Goal: Check status: Check status

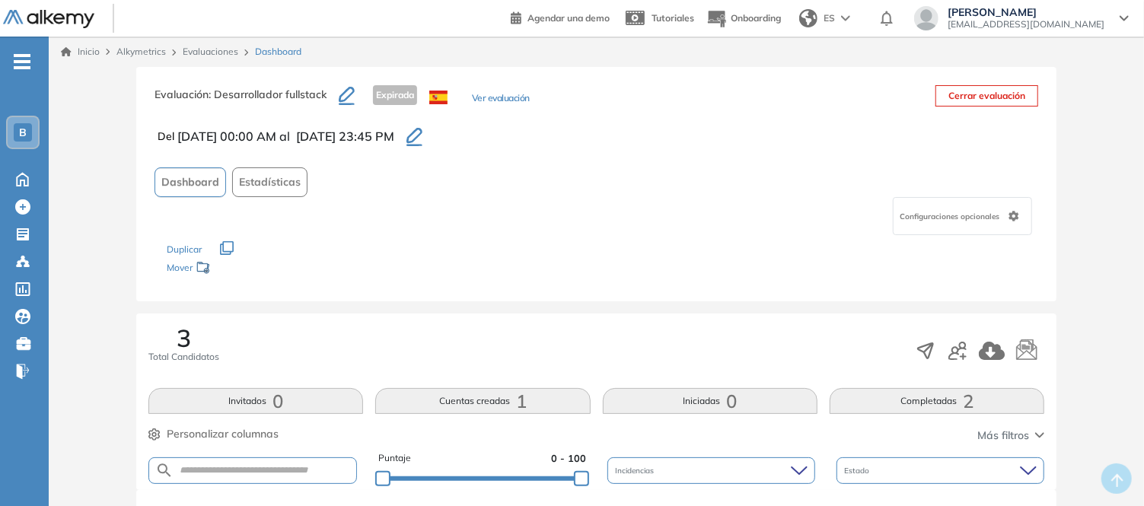
click at [208, 52] on link "Evaluaciones" at bounding box center [211, 51] width 56 height 11
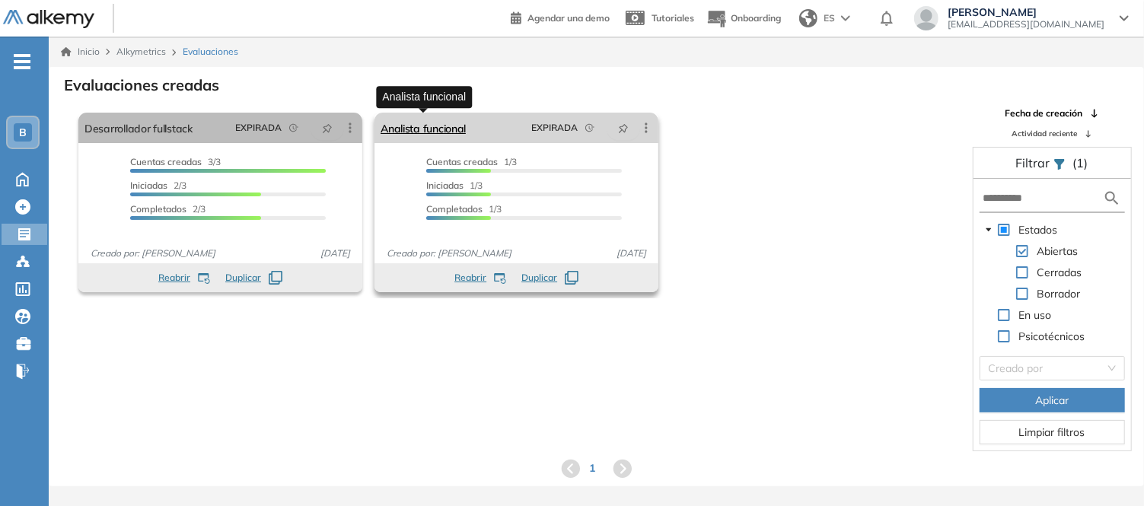
click at [435, 131] on link "Analista funcional" at bounding box center [423, 128] width 85 height 30
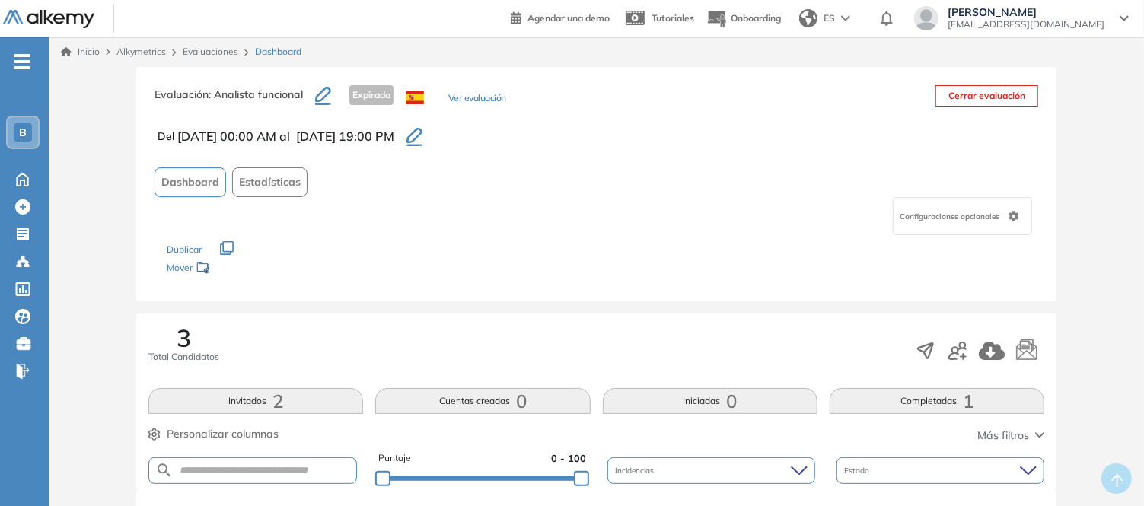
click at [422, 129] on icon "button" at bounding box center [414, 137] width 16 height 18
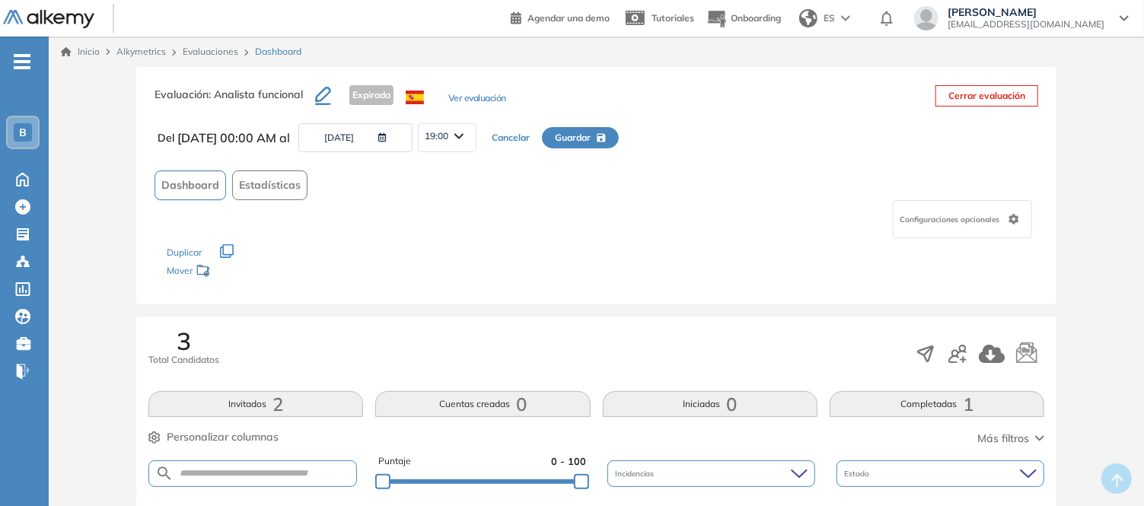
click at [387, 140] on icon "button" at bounding box center [379, 137] width 14 height 9
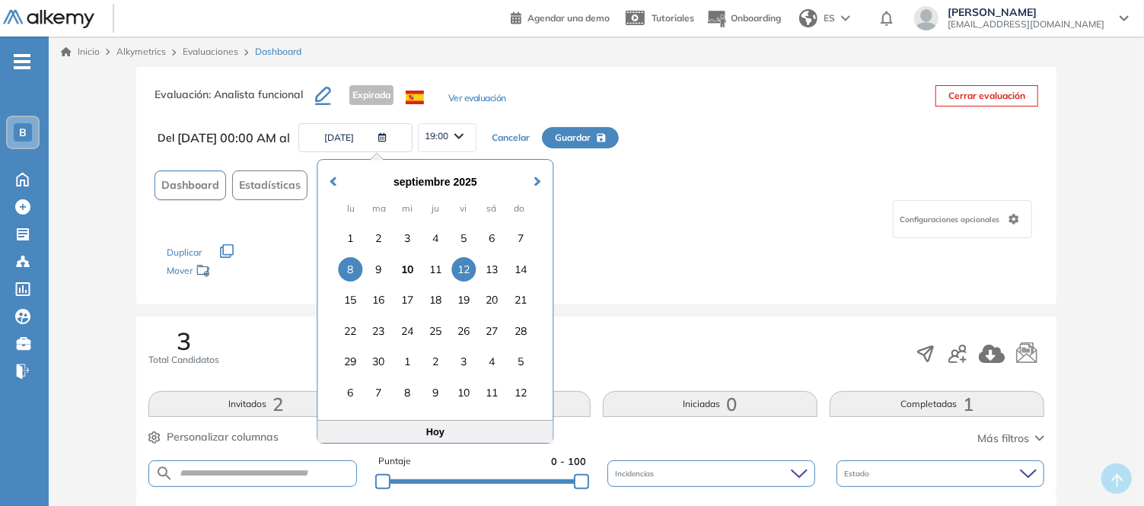
click at [467, 271] on div "12" at bounding box center [463, 269] width 24 height 24
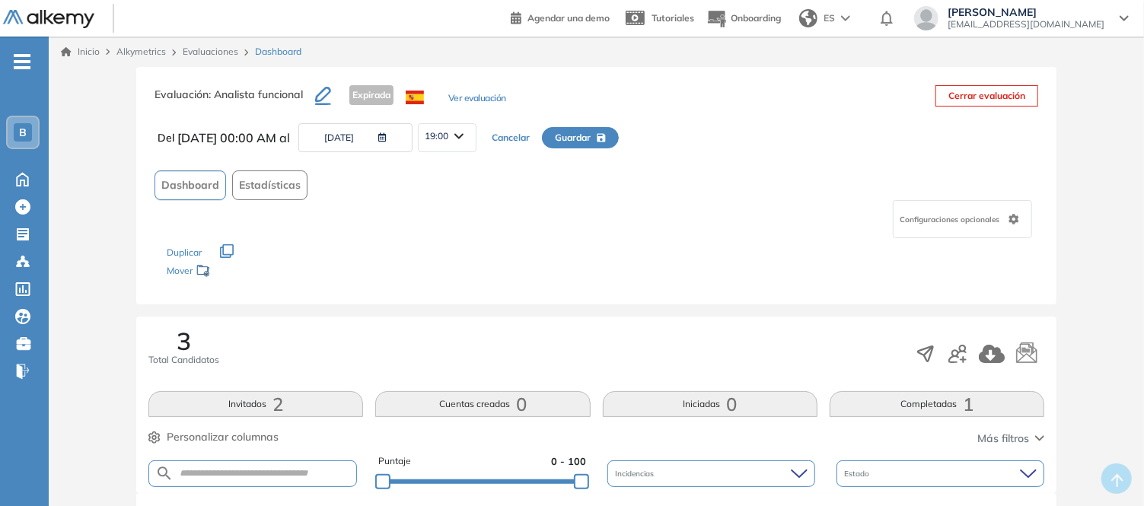
click at [591, 135] on span "Guardar" at bounding box center [573, 138] width 36 height 14
type input "**********"
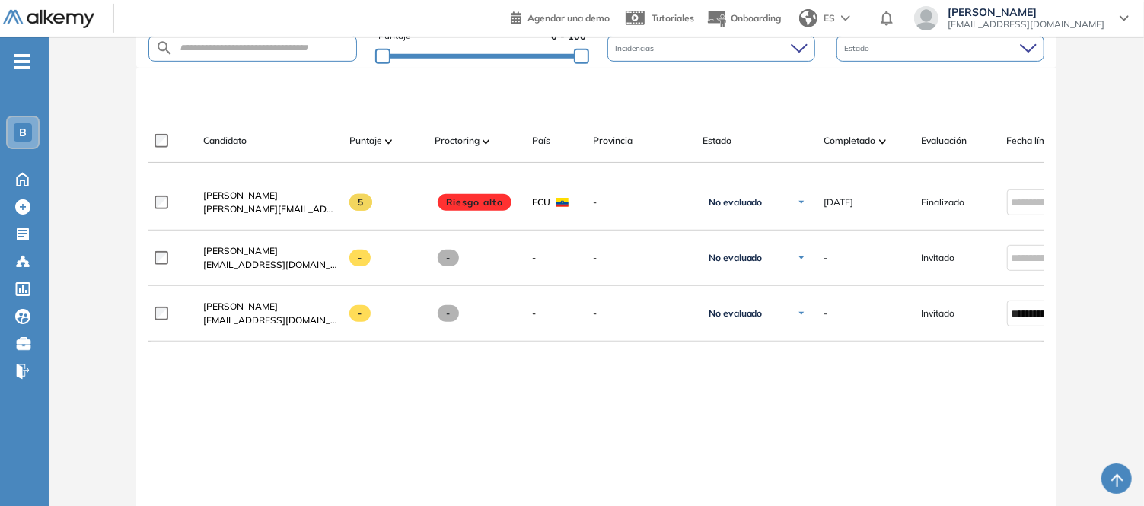
scroll to position [0, 126]
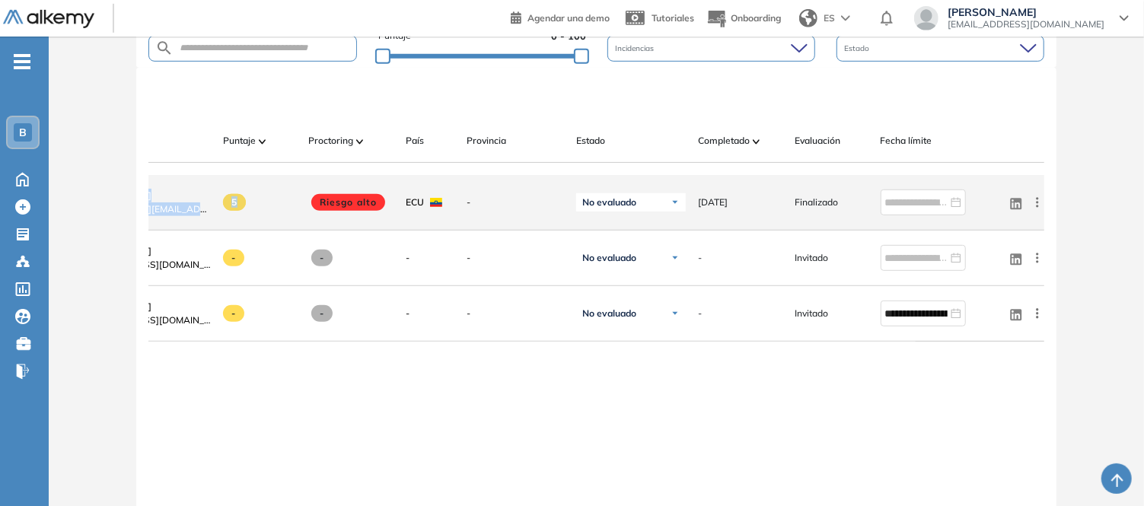
drag, startPoint x: 512, startPoint y: 179, endPoint x: 234, endPoint y: 187, distance: 278.7
click at [234, 187] on div "**********" at bounding box center [596, 364] width 897 height 490
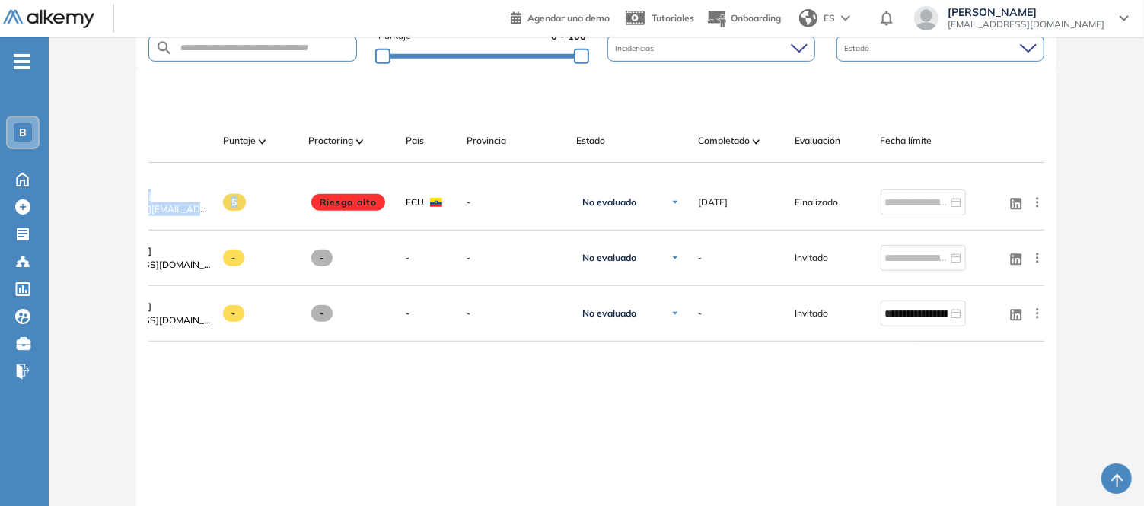
scroll to position [0, 0]
